Goal: Obtain resource: Download file/media

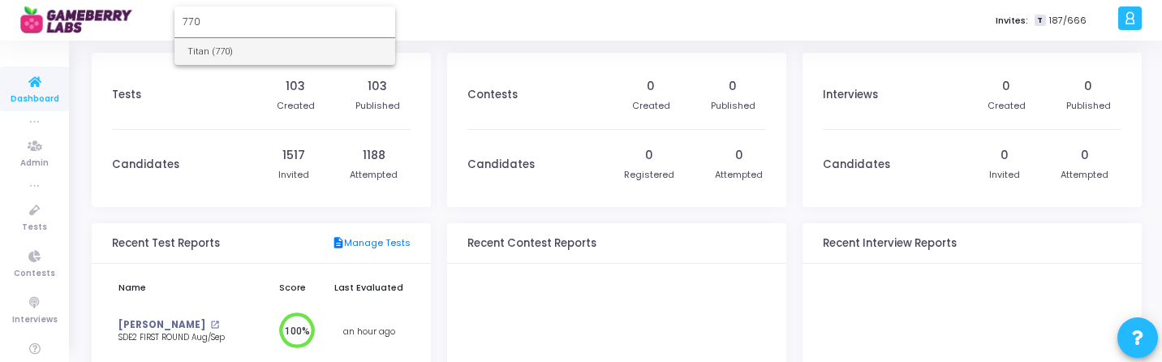
type input "770"
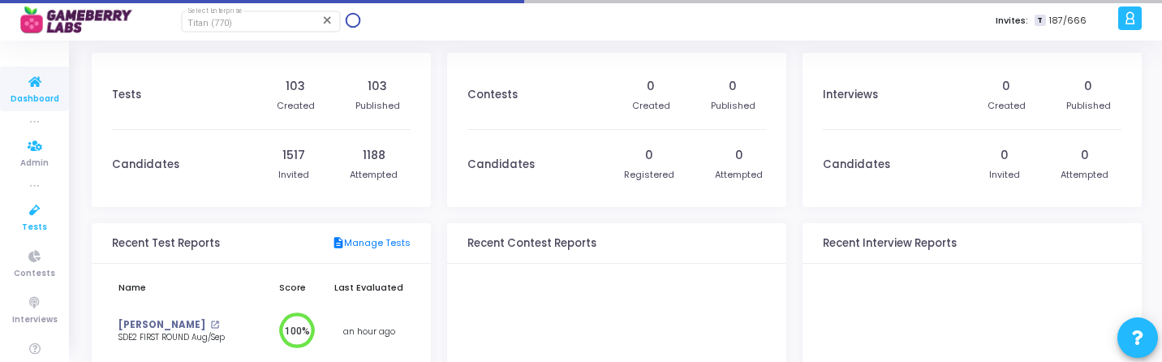
click at [36, 221] on span "Tests" at bounding box center [34, 228] width 25 height 14
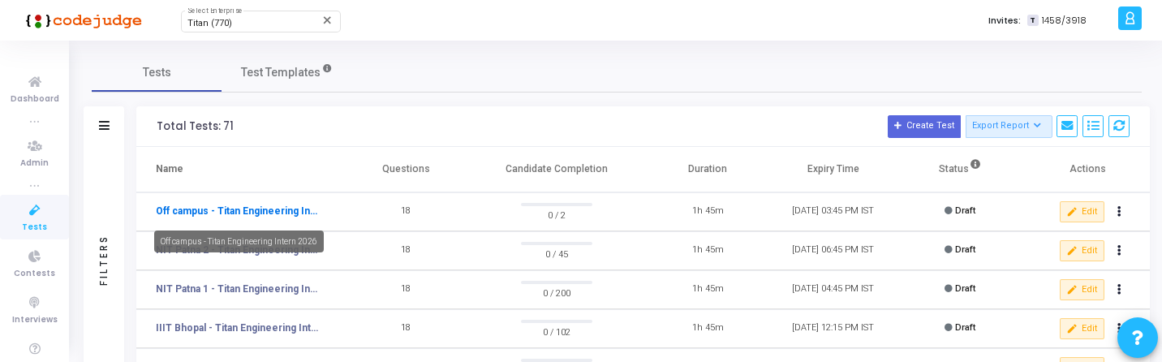
click at [173, 208] on link "Off campus - Titan Engineering Intern 2026" at bounding box center [237, 211] width 162 height 15
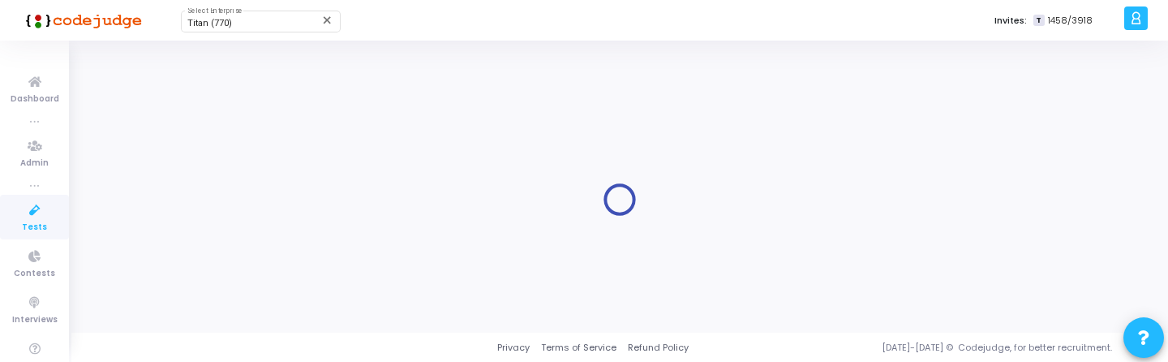
type input "Off campus - Titan Engineering Intern 2026"
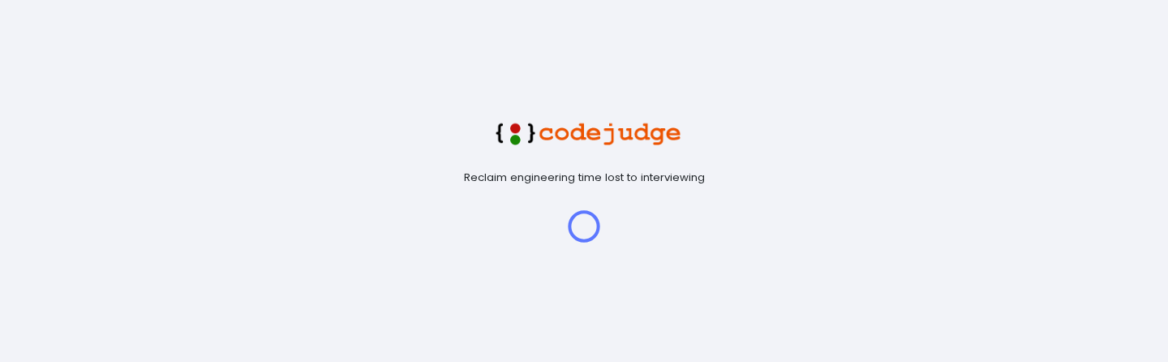
type input "DAIICT - Titan Engineering Intern 2026"
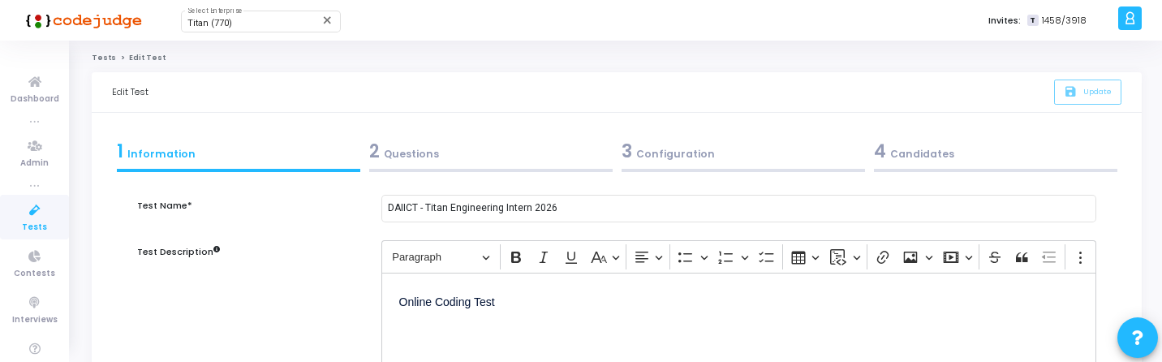
click at [100, 58] on link "Tests" at bounding box center [104, 58] width 24 height 10
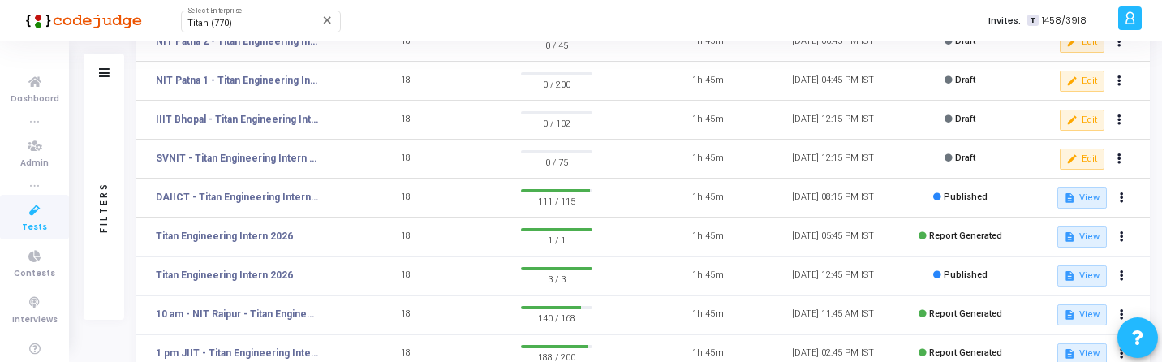
scroll to position [225, 0]
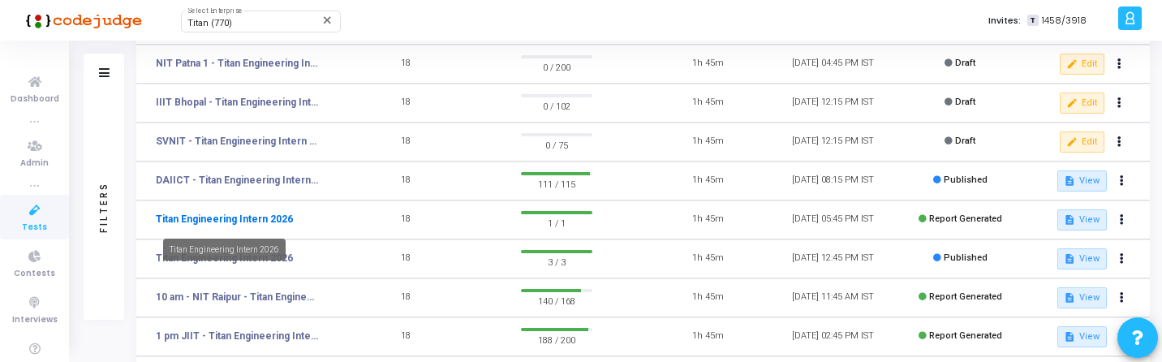
click at [252, 217] on link "Titan Engineering Intern 2026" at bounding box center [224, 219] width 137 height 15
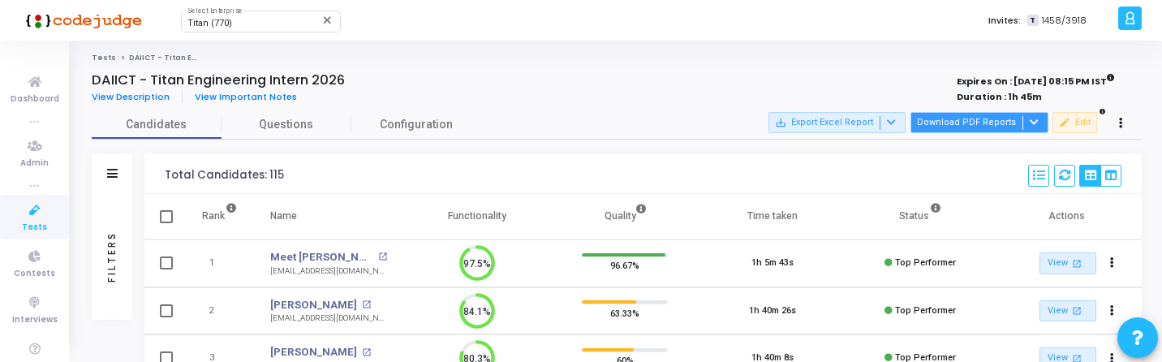
click at [950, 128] on button "Download PDF Reports" at bounding box center [979, 122] width 138 height 21
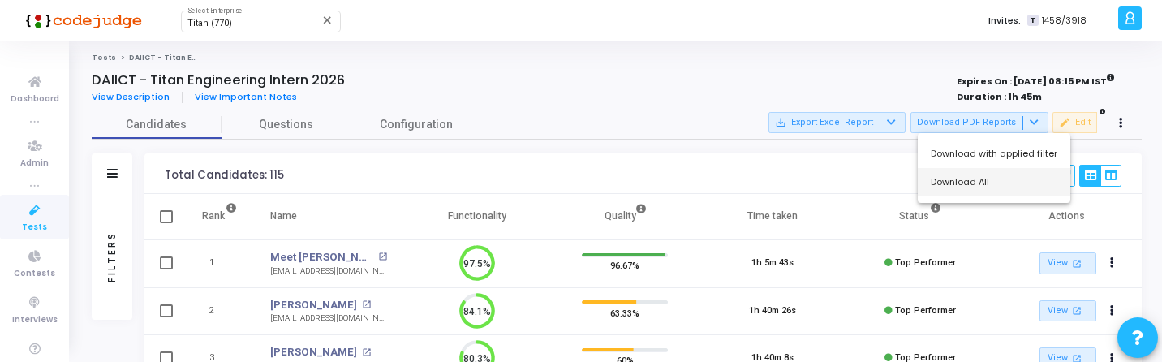
click at [951, 185] on button "Download All" at bounding box center [993, 182] width 152 height 28
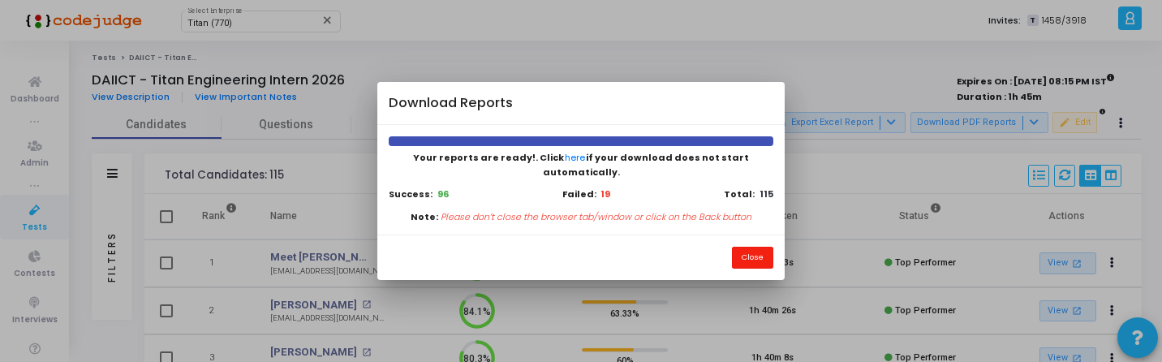
click at [756, 248] on button "Close" at bounding box center [752, 258] width 41 height 22
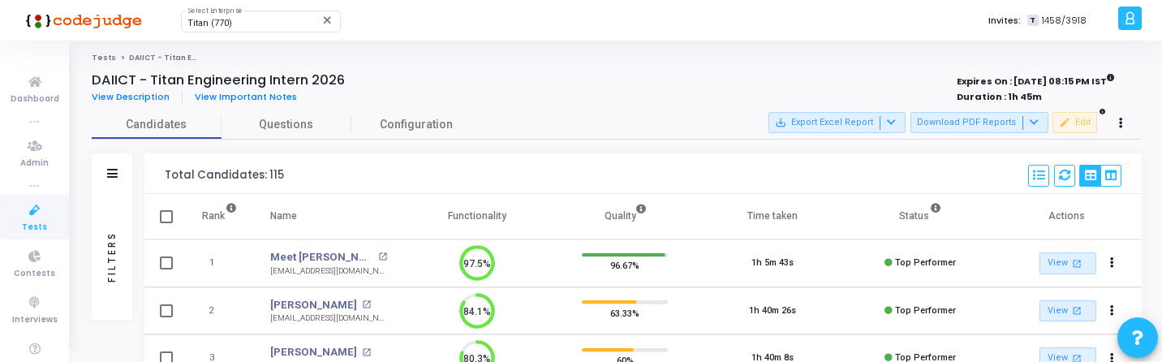
click at [110, 257] on div "Filters" at bounding box center [112, 256] width 15 height 178
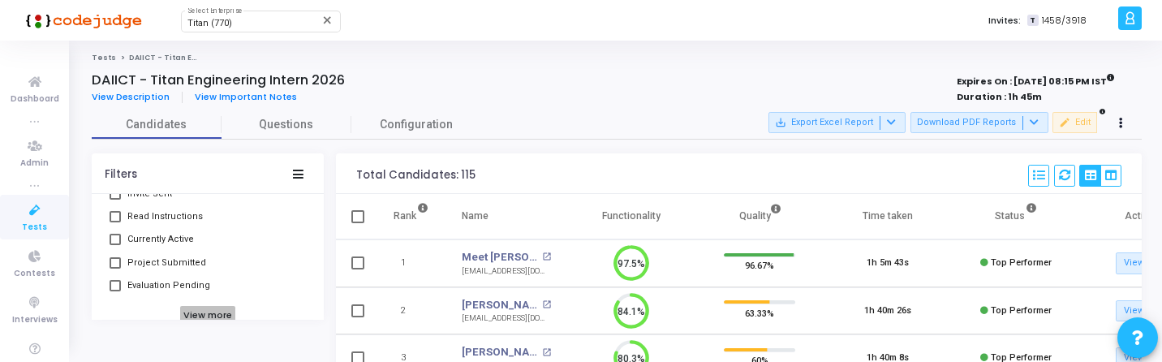
click at [191, 306] on h6 "View more" at bounding box center [208, 315] width 56 height 18
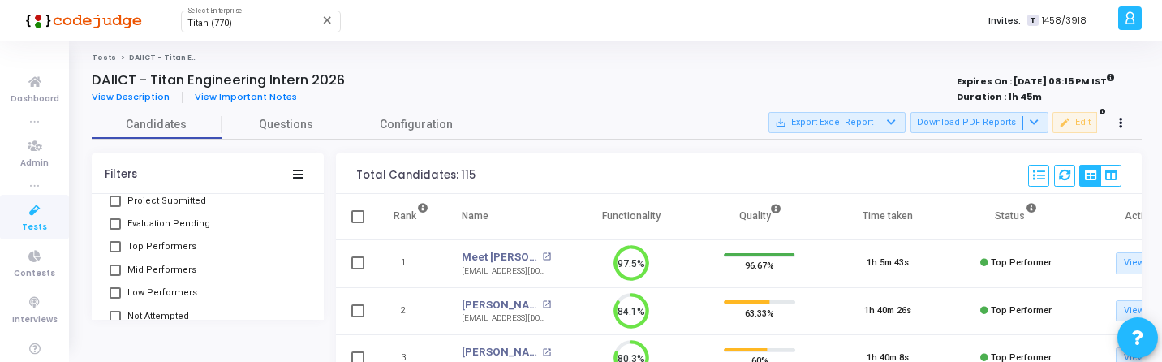
drag, startPoint x: 160, startPoint y: 247, endPoint x: 160, endPoint y: 256, distance: 8.9
click at [160, 247] on span "Top Performers" at bounding box center [161, 246] width 69 height 19
click at [115, 252] on input "Top Performers" at bounding box center [114, 252] width 1 height 1
checkbox input "true"
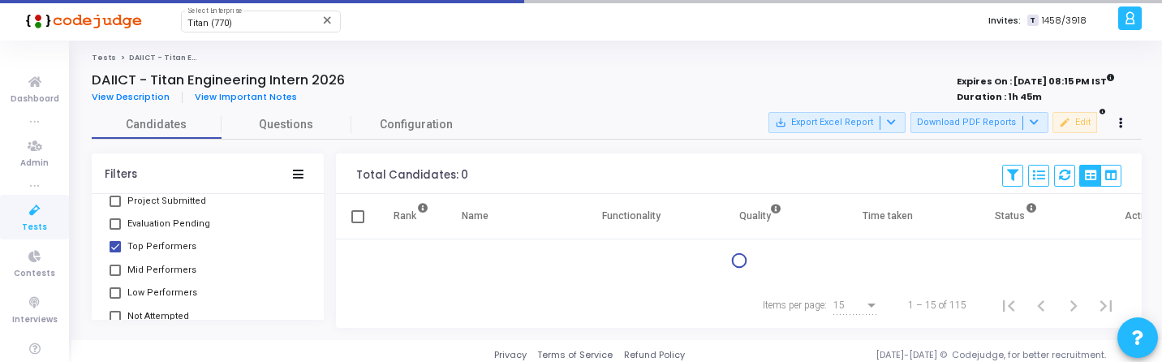
click at [160, 270] on span "Mid Performers" at bounding box center [161, 269] width 69 height 19
click at [115, 276] on input "Mid Performers" at bounding box center [114, 276] width 1 height 1
checkbox input "true"
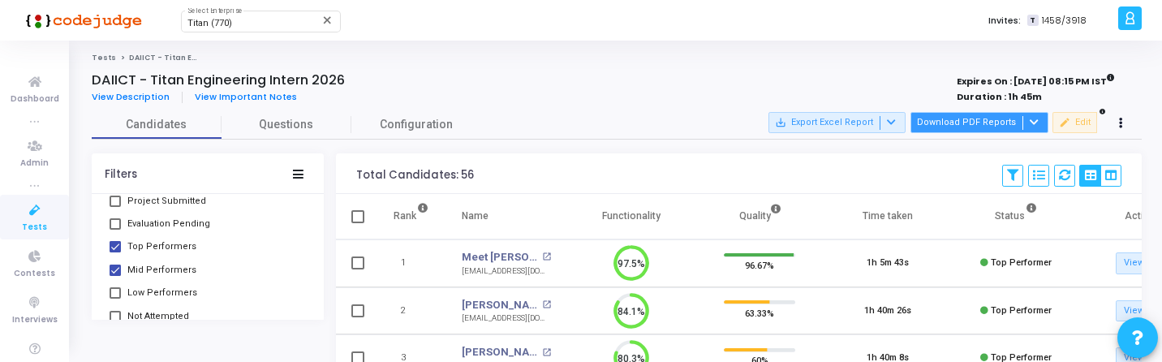
click at [974, 122] on button "Download PDF Reports" at bounding box center [979, 122] width 138 height 21
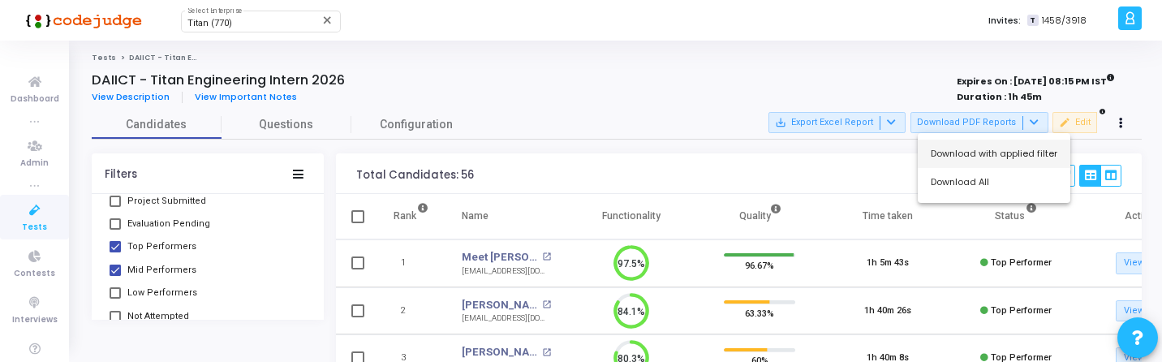
click at [998, 152] on button "Download with applied filter" at bounding box center [993, 154] width 152 height 28
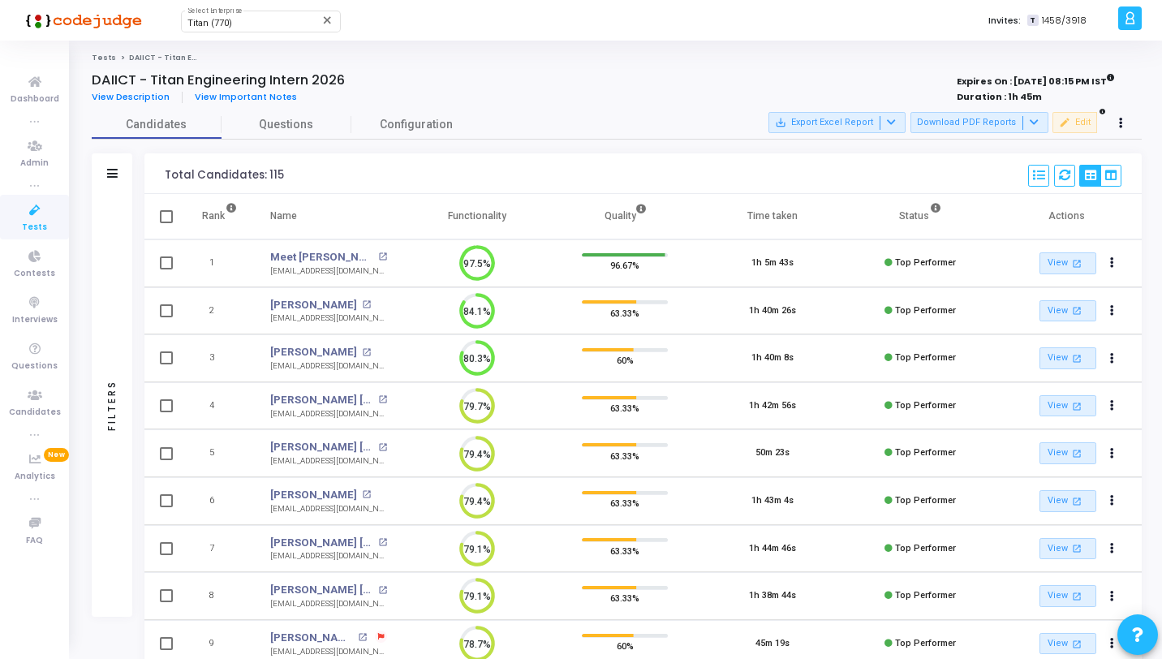
click at [110, 324] on div "Filters" at bounding box center [112, 405] width 15 height 178
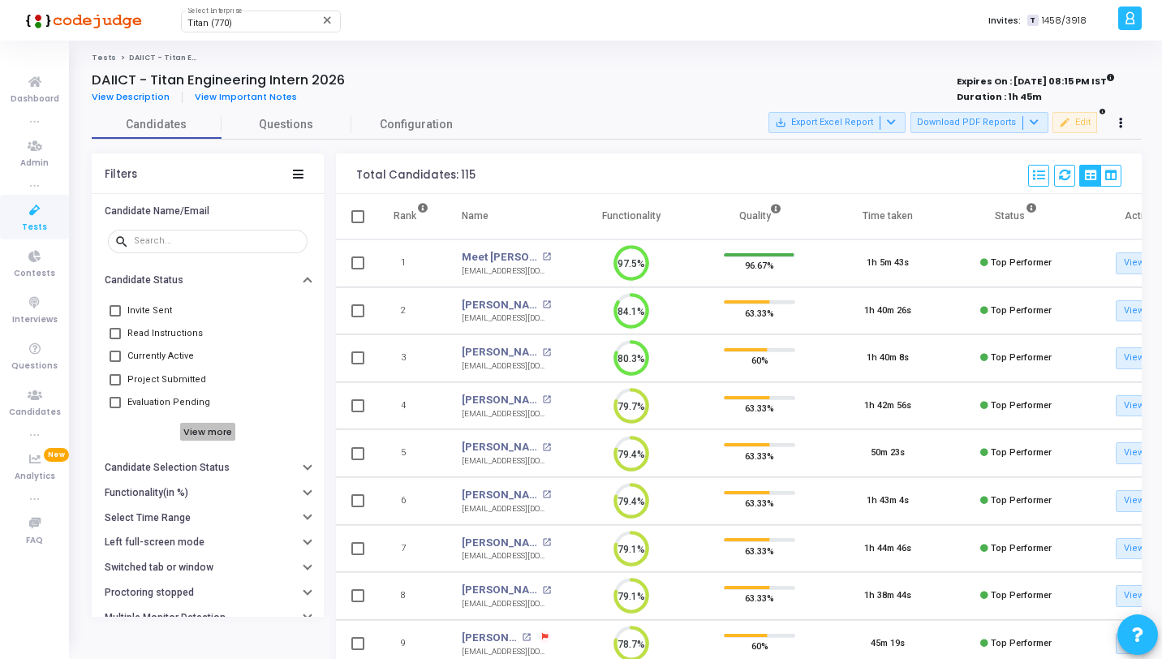
click at [198, 426] on h6 "View more" at bounding box center [208, 432] width 56 height 18
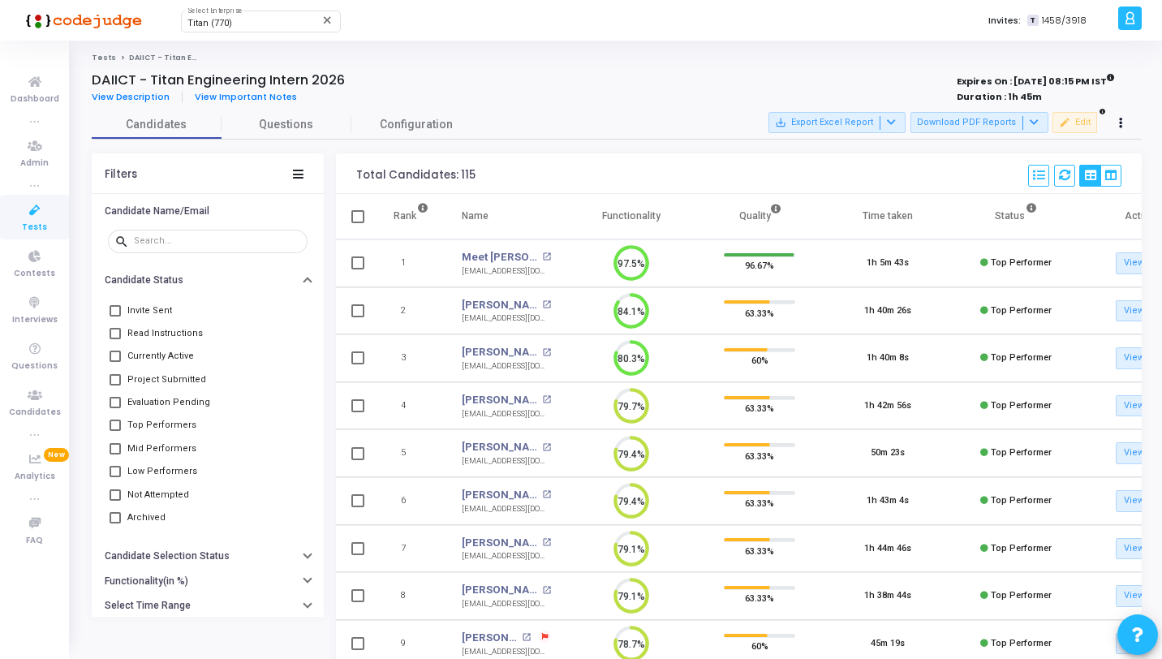
click at [157, 470] on span "Low Performers" at bounding box center [162, 471] width 70 height 19
click at [115, 477] on input "Low Performers" at bounding box center [114, 477] width 1 height 1
checkbox input "true"
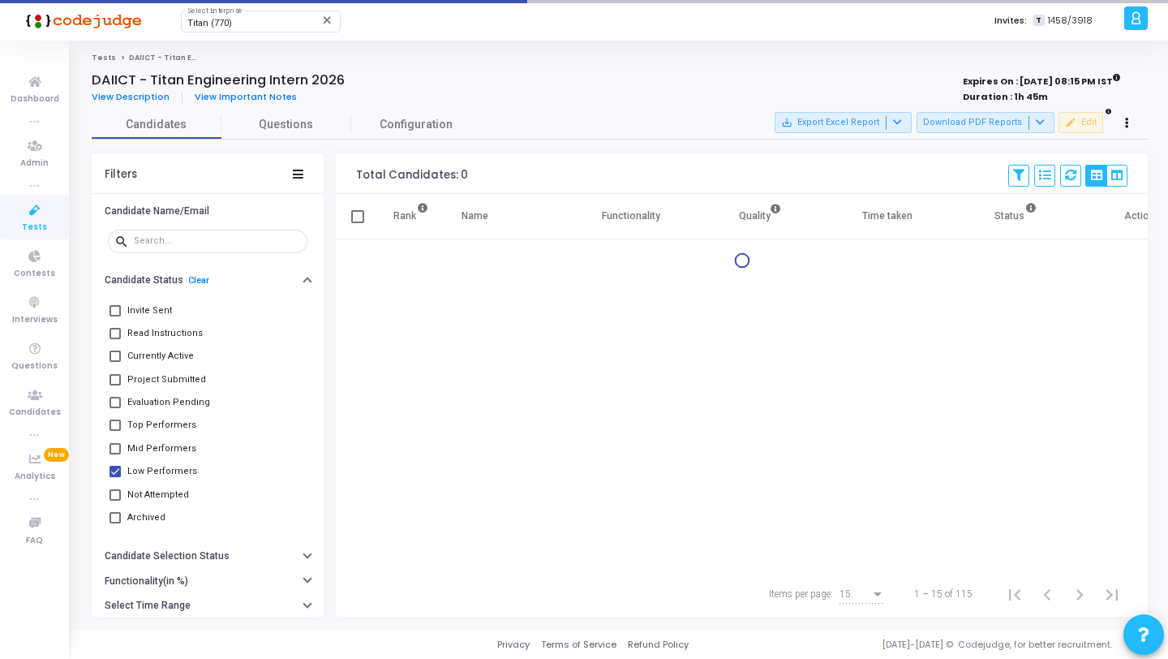
click at [157, 496] on span "Not Attempted" at bounding box center [158, 494] width 62 height 19
click at [115, 500] on input "Not Attempted" at bounding box center [114, 500] width 1 height 1
checkbox input "true"
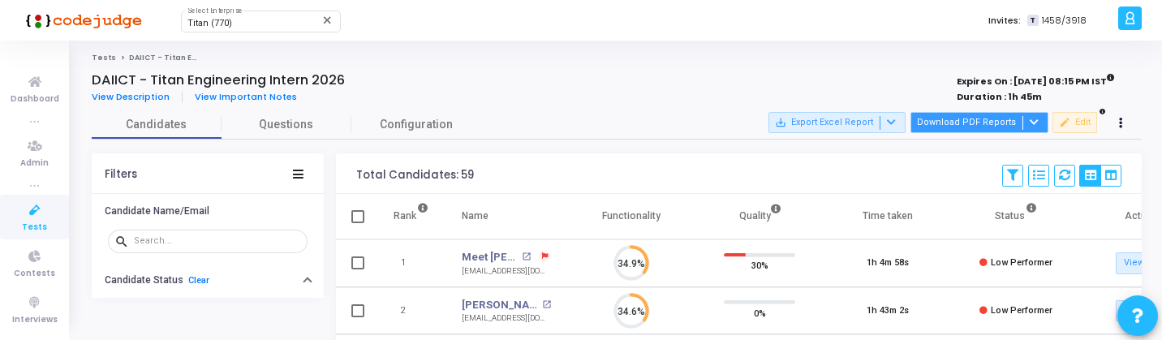
click at [998, 116] on button "Download PDF Reports" at bounding box center [979, 122] width 138 height 21
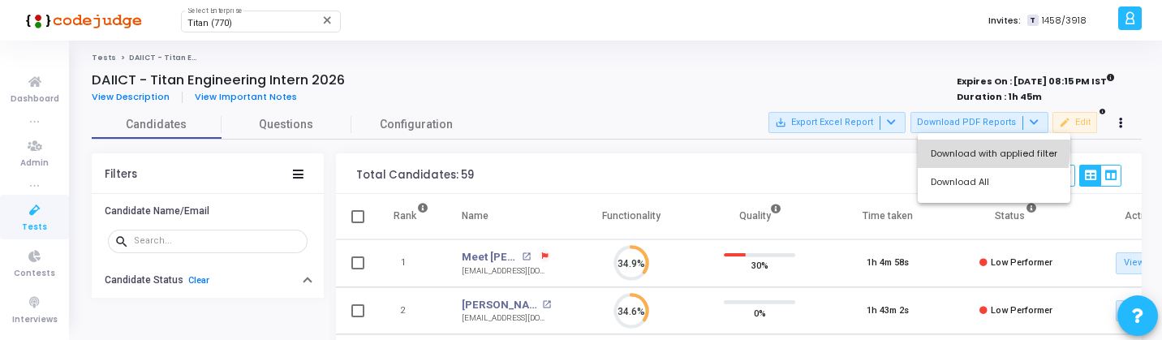
click at [971, 148] on button "Download with applied filter" at bounding box center [993, 154] width 152 height 28
